Goal: Transaction & Acquisition: Register for event/course

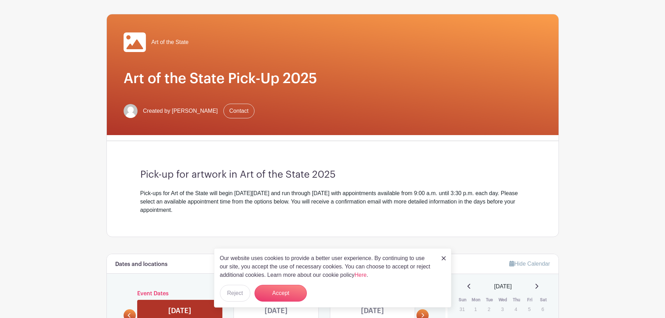
scroll to position [105, 0]
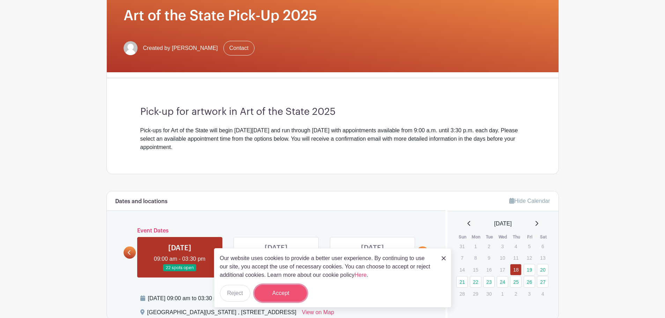
click at [275, 294] on button "Accept" at bounding box center [281, 293] width 52 height 17
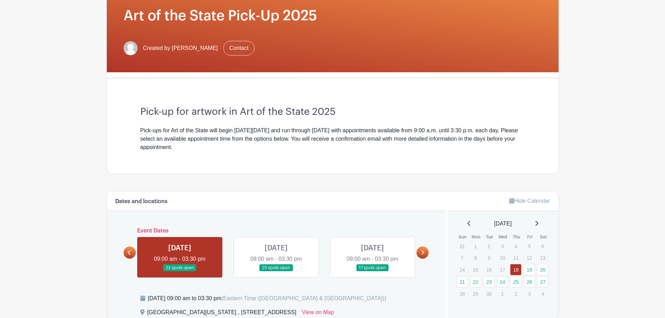
scroll to position [245, 0]
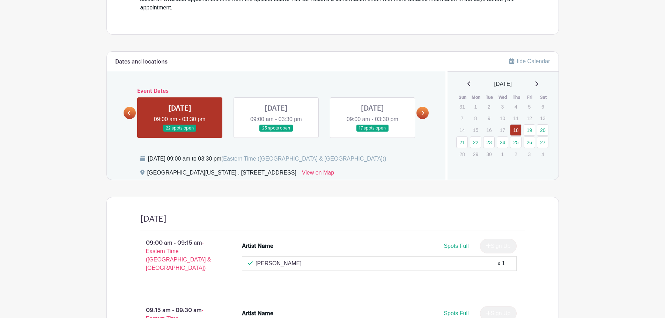
click at [276, 132] on link at bounding box center [276, 132] width 0 height 0
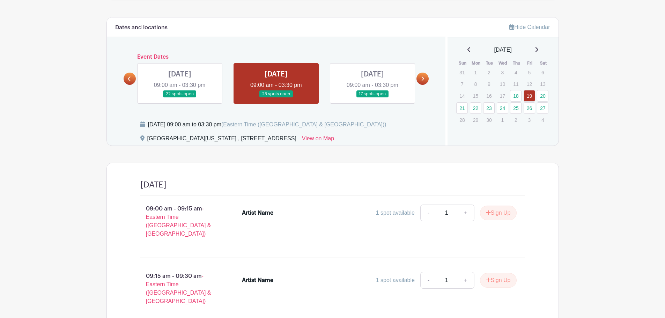
scroll to position [349, 0]
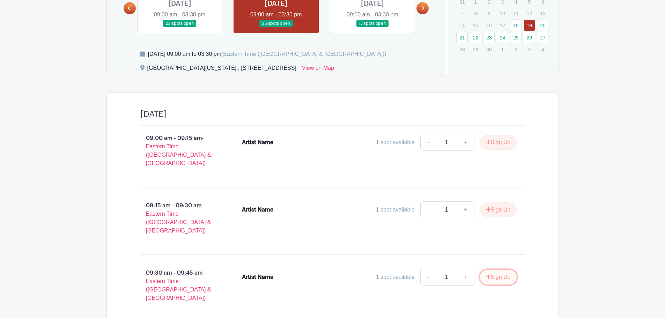
click at [498, 270] on button "Sign Up" at bounding box center [498, 277] width 37 height 15
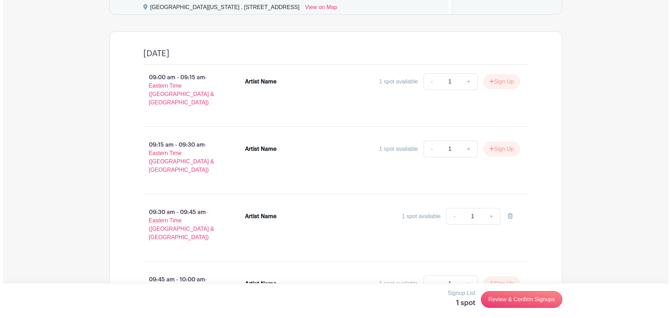
scroll to position [419, 0]
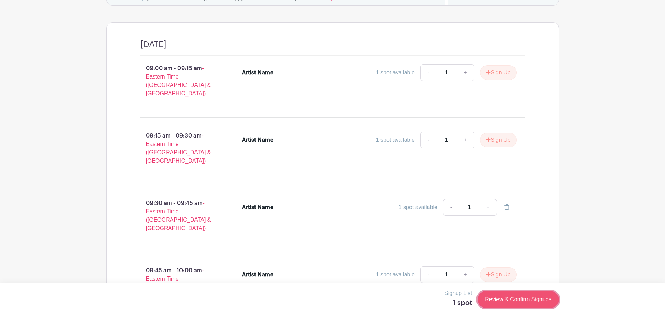
click at [517, 298] on link "Review & Confirm Signups" at bounding box center [518, 299] width 81 height 17
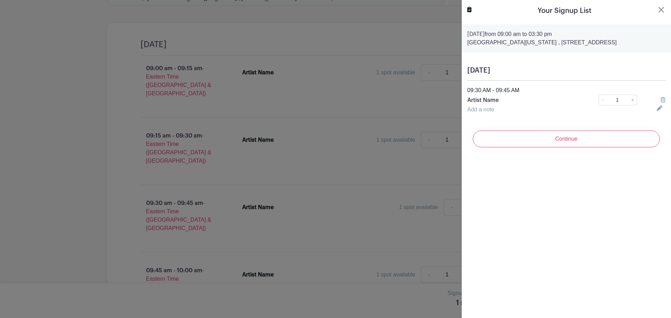
click at [656, 107] on icon at bounding box center [659, 108] width 6 height 6
click at [503, 101] on p "Artist Name" at bounding box center [523, 100] width 112 height 8
click at [500, 98] on p "Artist Name" at bounding box center [523, 100] width 112 height 8
drag, startPoint x: 515, startPoint y: 116, endPoint x: 440, endPoint y: 112, distance: 75.5
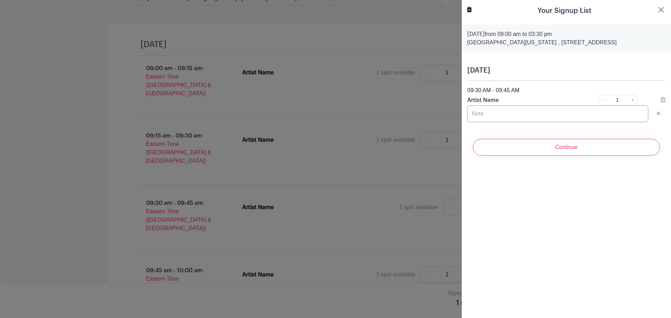
click at [485, 116] on input "text" at bounding box center [557, 113] width 181 height 17
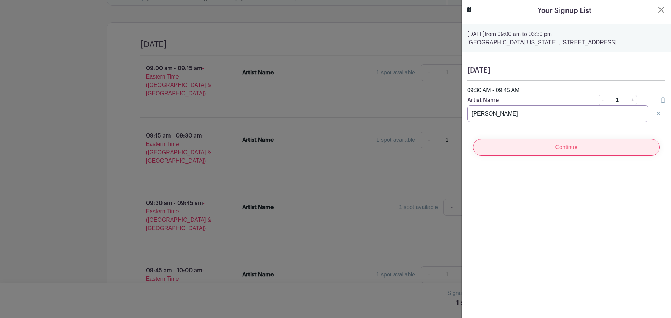
type input "[PERSON_NAME]"
click at [549, 155] on input "Continue" at bounding box center [566, 147] width 187 height 17
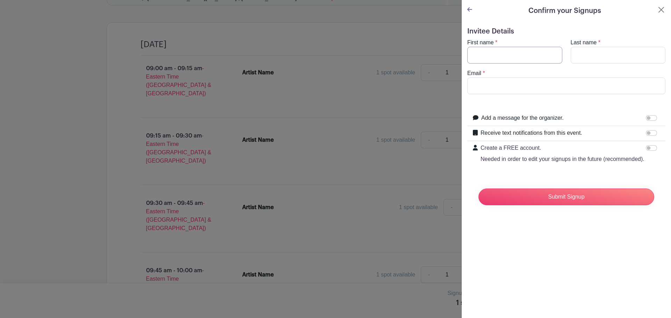
click at [496, 59] on input "First name" at bounding box center [514, 55] width 95 height 17
type input "[PERSON_NAME]"
type input "[EMAIL_ADDRESS][DOMAIN_NAME]"
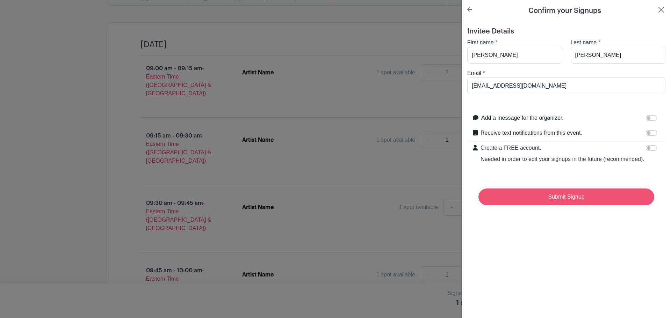
click at [552, 205] on input "Submit Signup" at bounding box center [566, 197] width 176 height 17
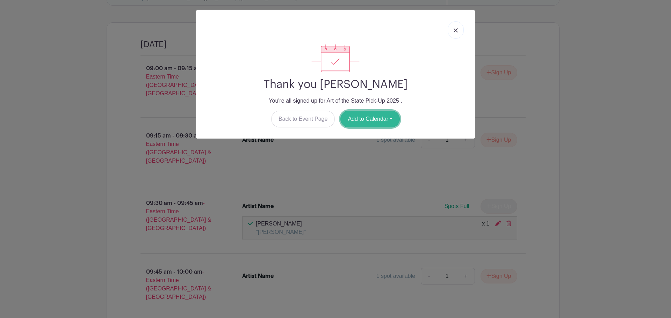
click at [361, 118] on button "Add to Calendar" at bounding box center [369, 119] width 59 height 17
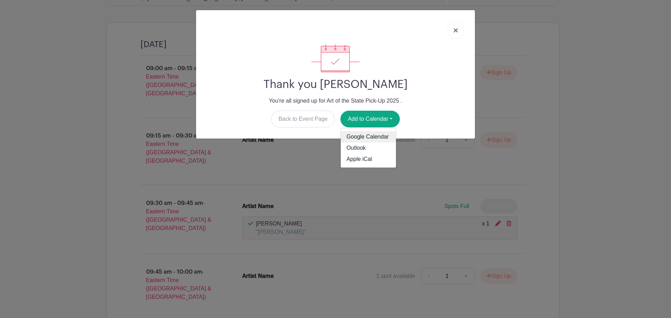
click at [365, 137] on link "Google Calendar" at bounding box center [368, 136] width 55 height 11
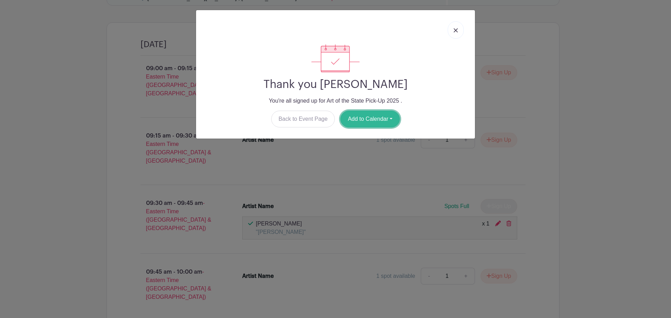
click at [370, 120] on button "Add to Calendar" at bounding box center [369, 119] width 59 height 17
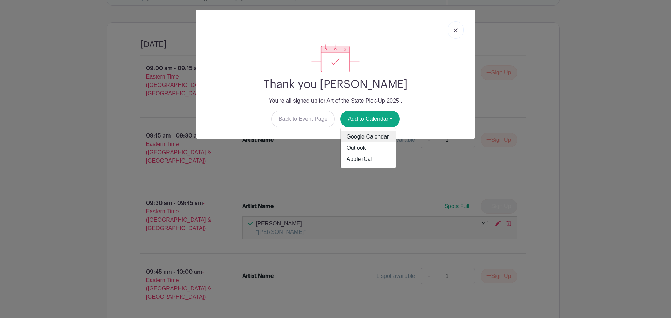
click at [365, 135] on link "Google Calendar" at bounding box center [368, 136] width 55 height 11
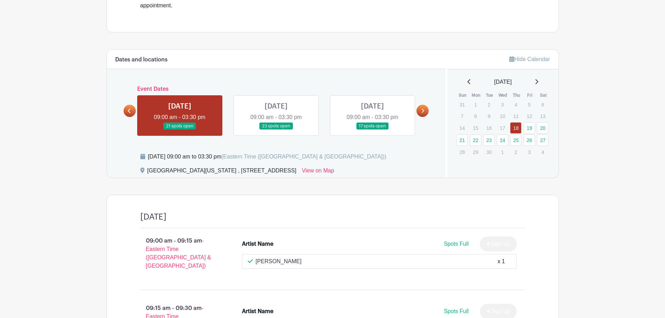
scroll to position [245, 0]
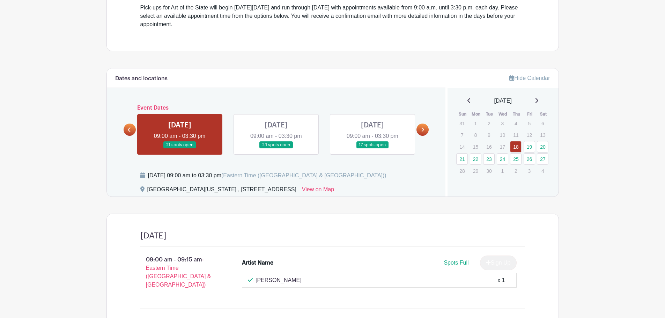
click at [276, 149] on link at bounding box center [276, 149] width 0 height 0
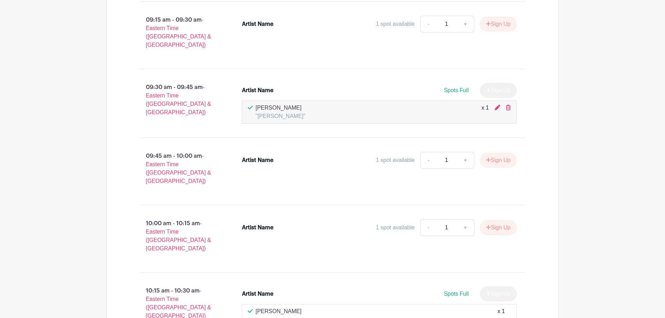
scroll to position [524, 0]
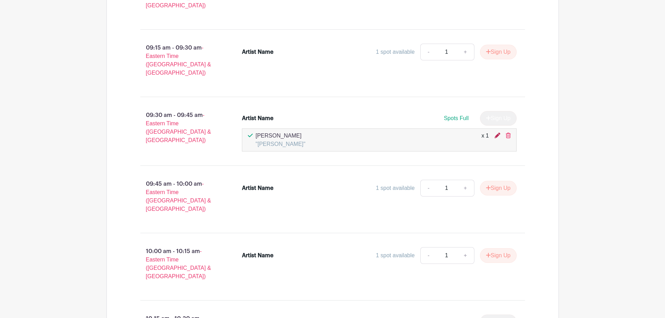
click at [497, 133] on icon at bounding box center [498, 136] width 6 height 6
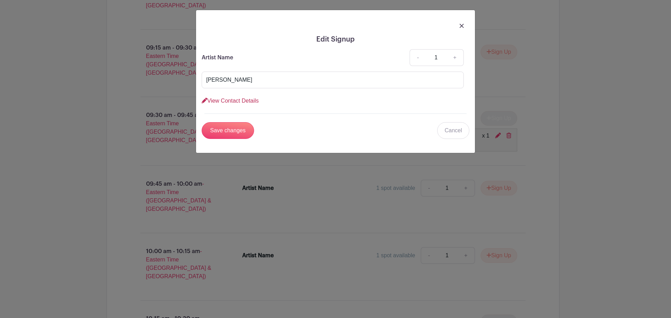
click at [217, 101] on link "View Contact Details" at bounding box center [230, 101] width 57 height 6
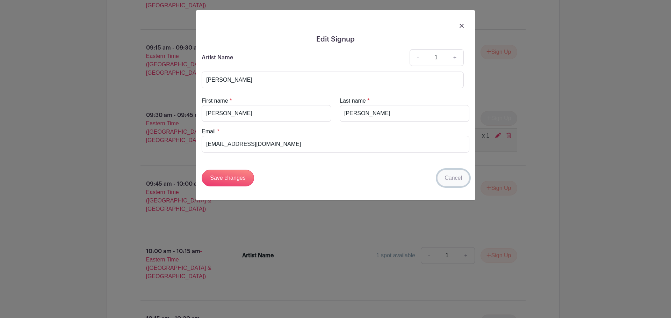
click at [450, 183] on link "Cancel" at bounding box center [453, 178] width 32 height 17
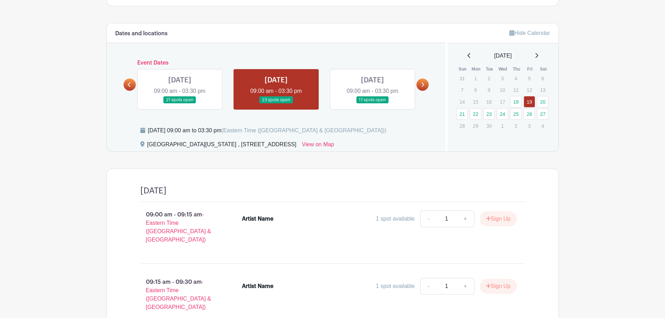
scroll to position [105, 0]
